Goal: Transaction & Acquisition: Obtain resource

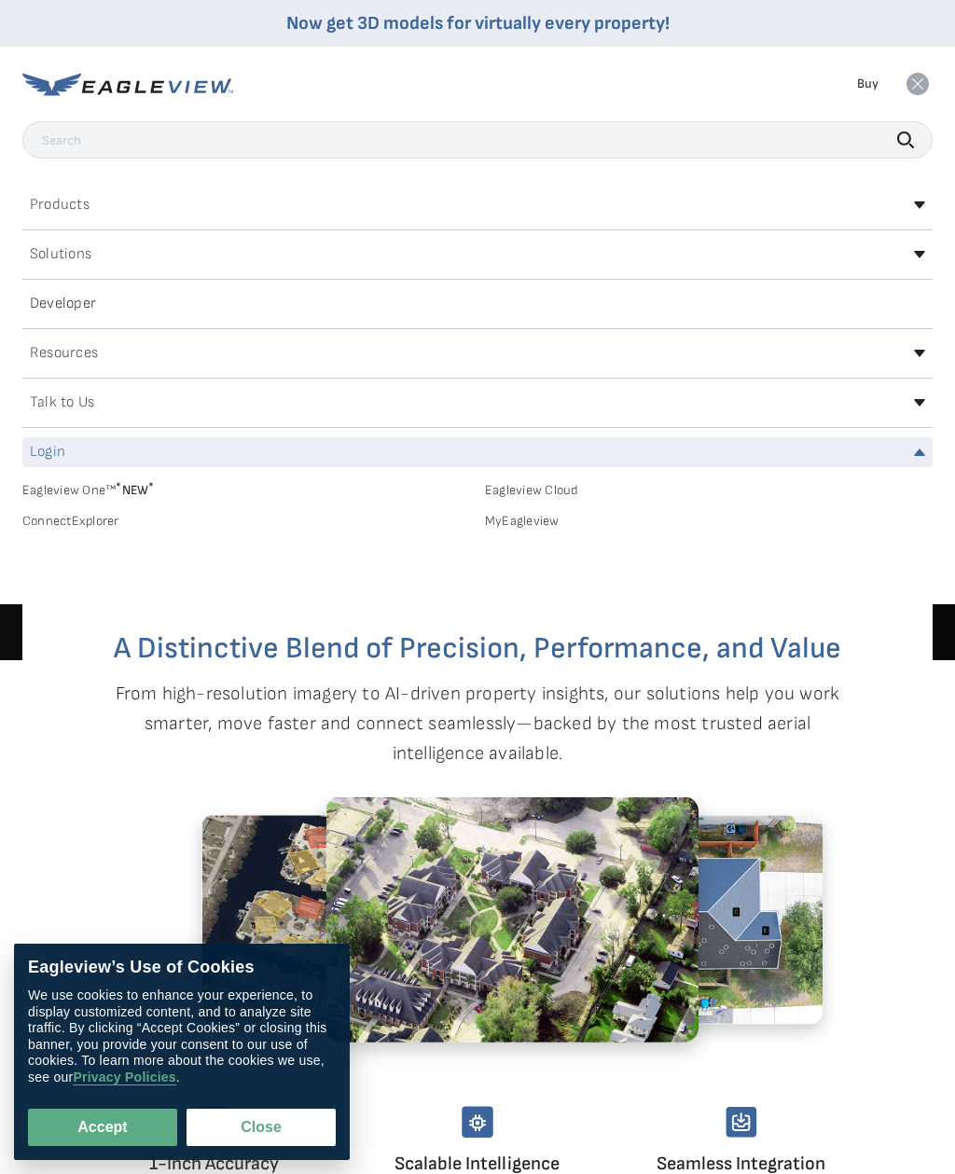
click at [543, 517] on link "MyEagleview" at bounding box center [709, 521] width 448 height 17
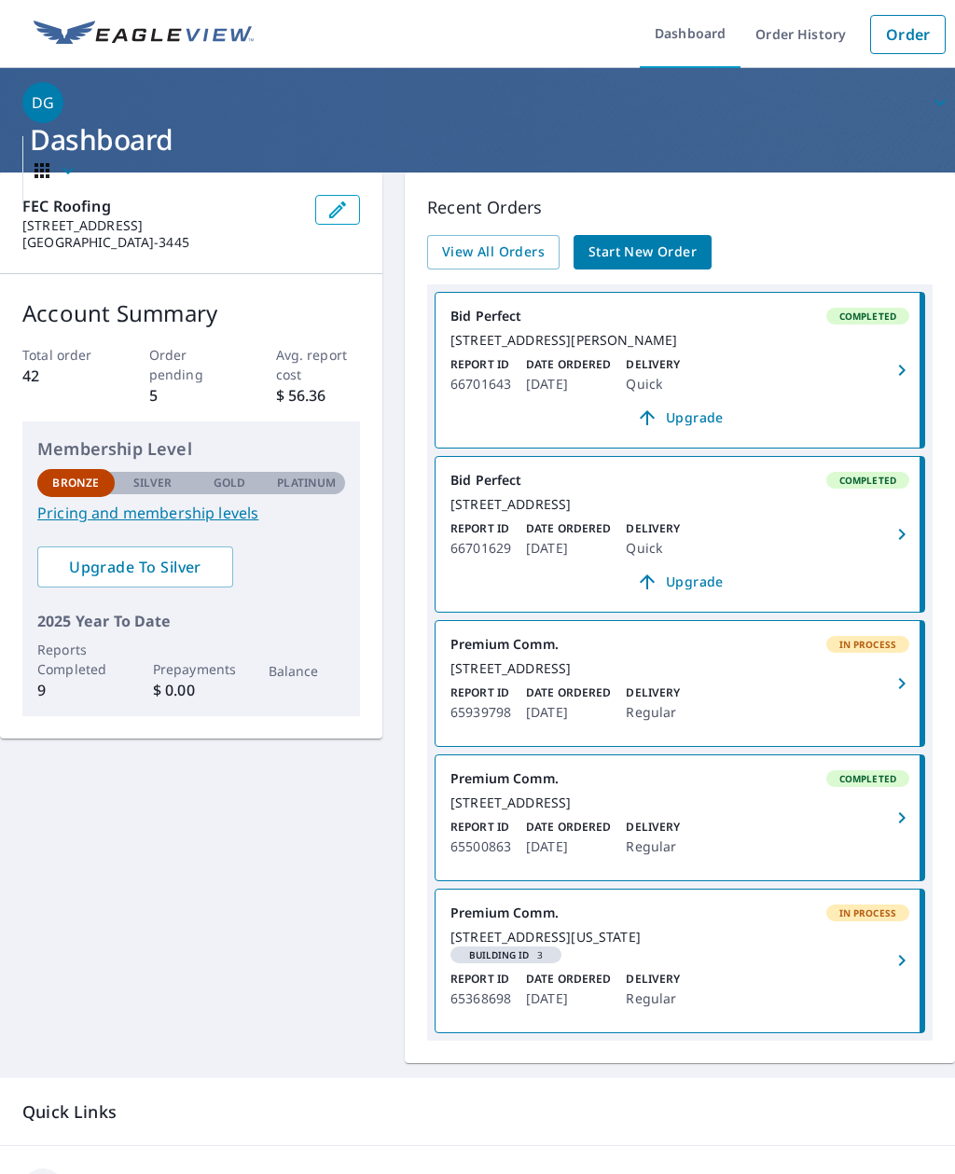
click at [498, 249] on span "View All Orders" at bounding box center [493, 252] width 103 height 23
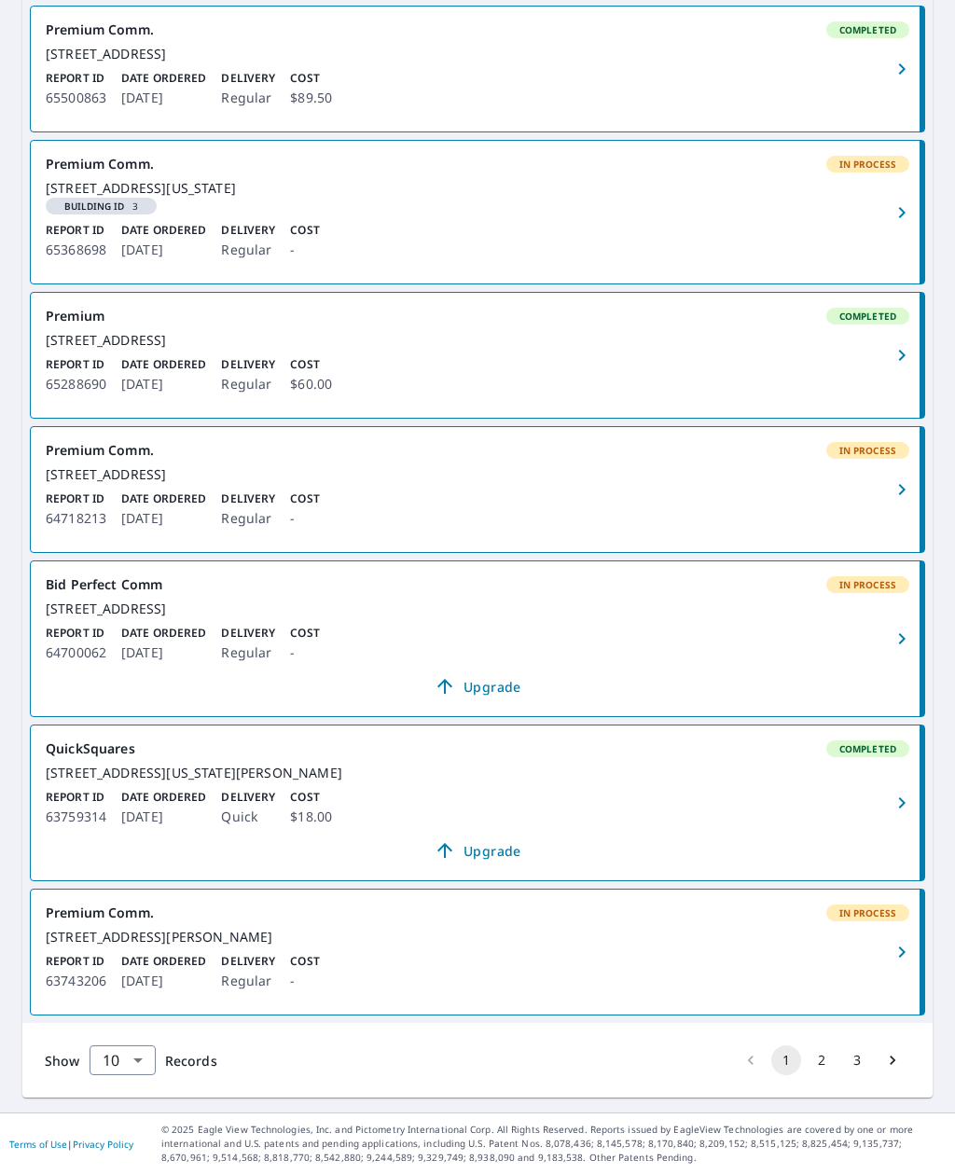
scroll to position [974, 0]
click at [256, 946] on div "[STREET_ADDRESS][PERSON_NAME]" at bounding box center [478, 937] width 864 height 17
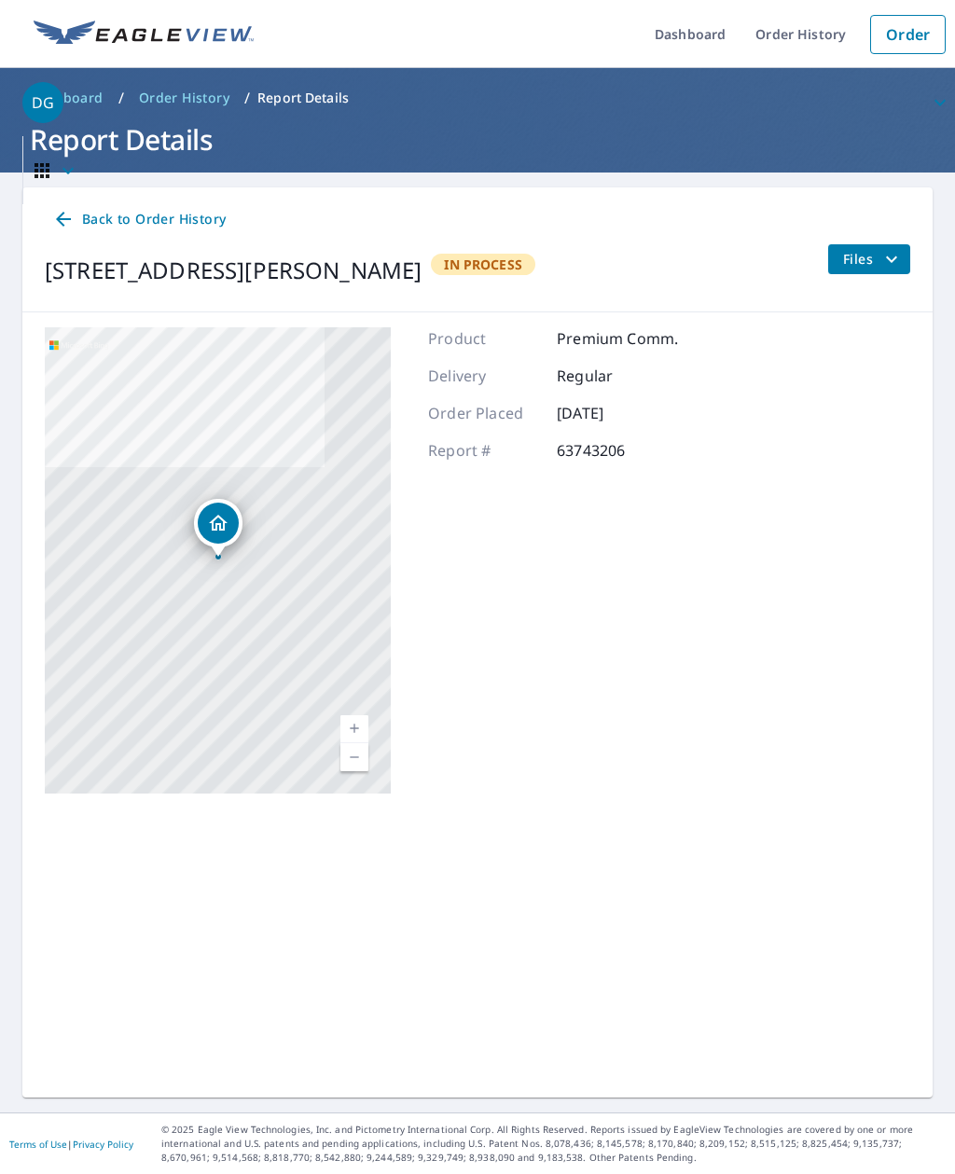
click at [884, 260] on icon "filesDropdownBtn-63743206" at bounding box center [891, 259] width 22 height 22
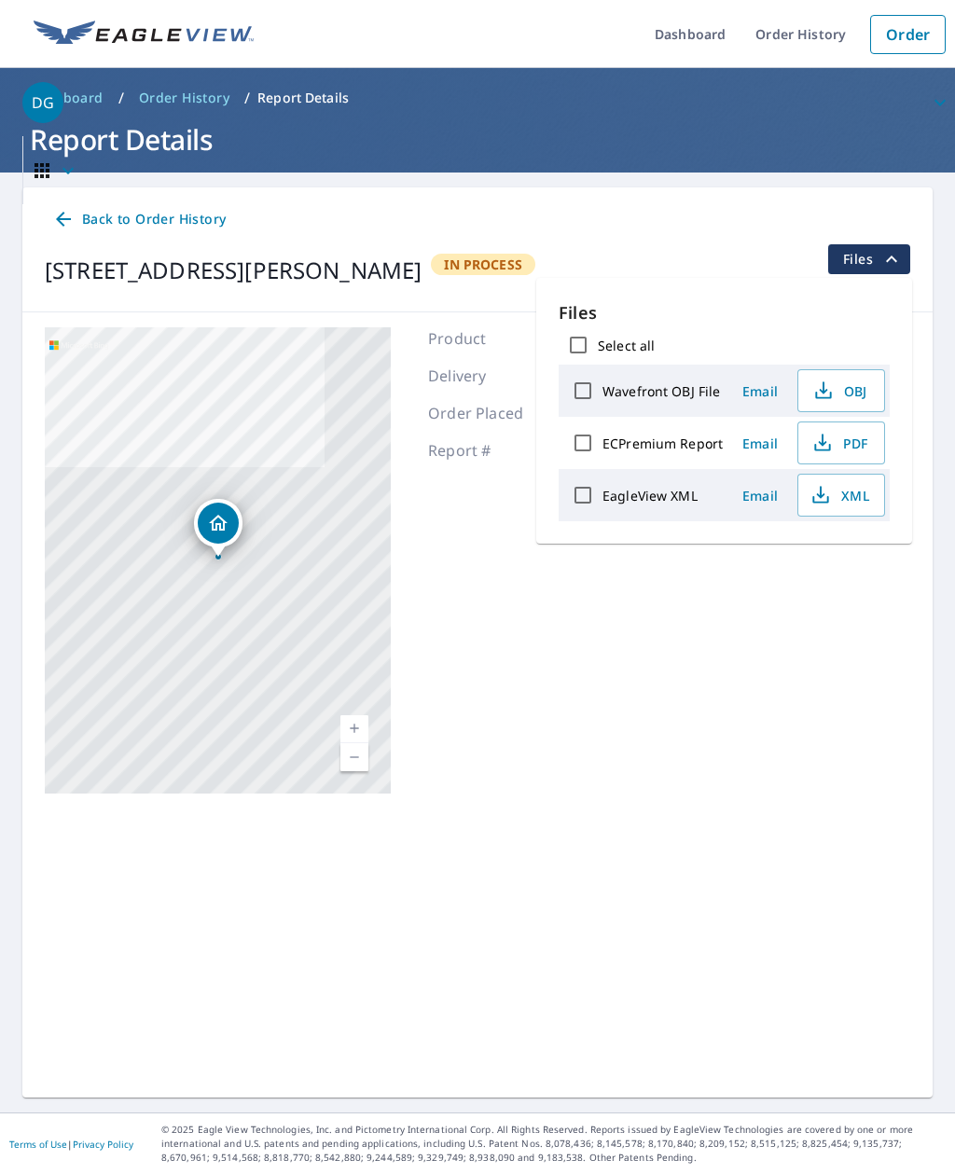
click at [840, 446] on span "PDF" at bounding box center [839, 443] width 60 height 22
